Goal: Transaction & Acquisition: Register for event/course

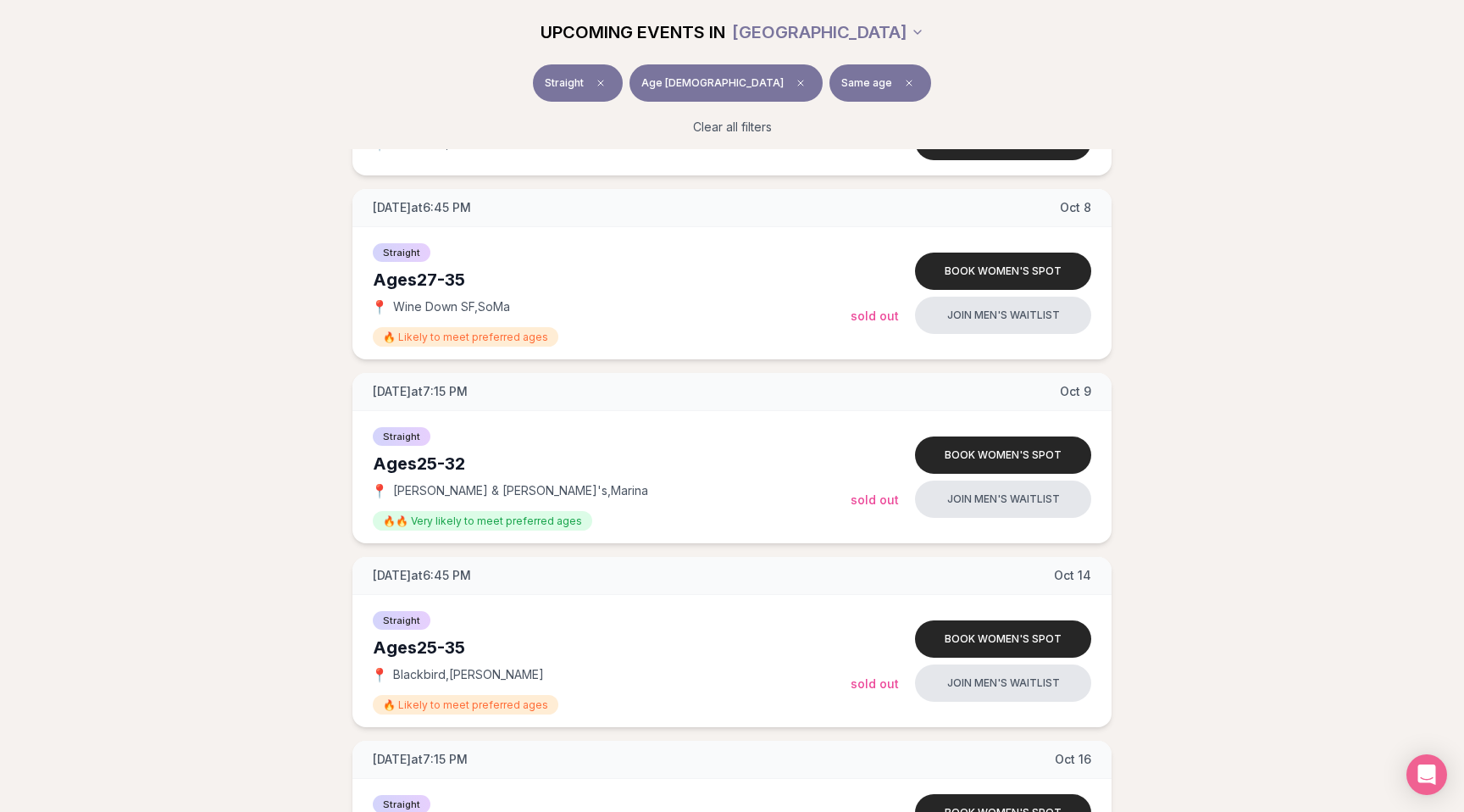
scroll to position [1777, 0]
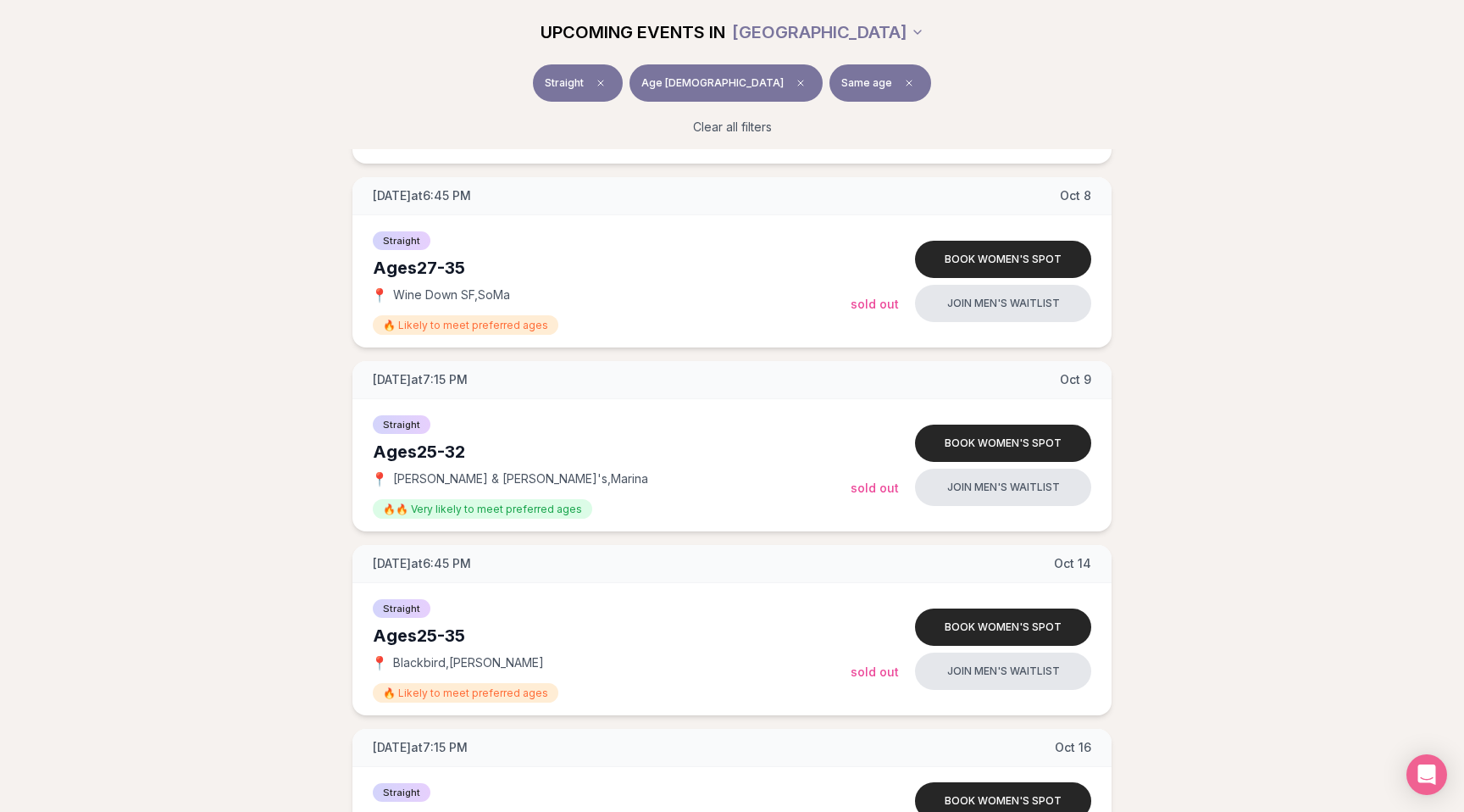
click at [191, 577] on div "[DATE] at 7:15 PM [DATE] Ages [DEMOGRAPHIC_DATA] Straight 📍 [PERSON_NAME] & [PE…" at bounding box center [731, 78] width 1410 height 2949
click at [210, 505] on div "[DATE] at 7:15 PM [DATE] Ages [DEMOGRAPHIC_DATA] Straight 📍 [PERSON_NAME] & [PE…" at bounding box center [731, 78] width 1410 height 2949
